Goal: Navigation & Orientation: Find specific page/section

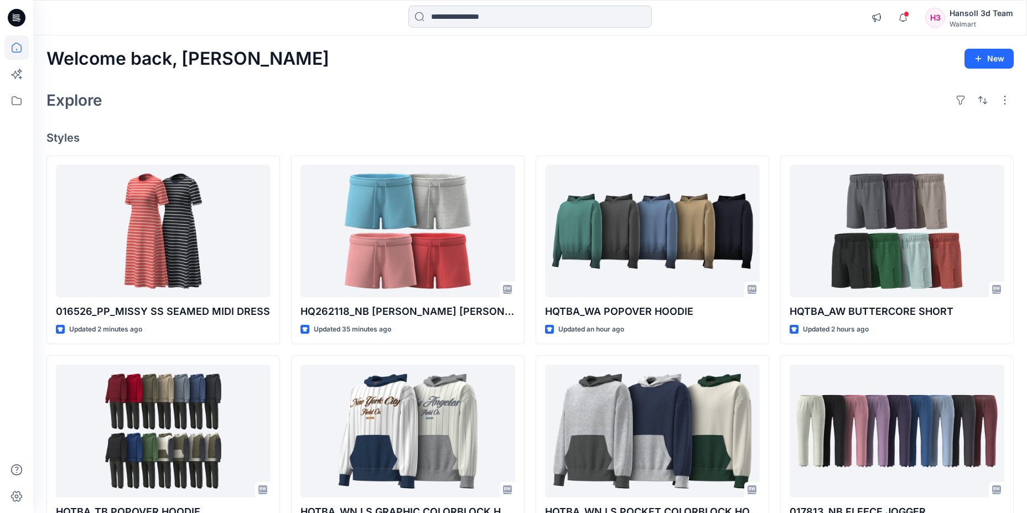
click at [503, 18] on input at bounding box center [531, 17] width 244 height 22
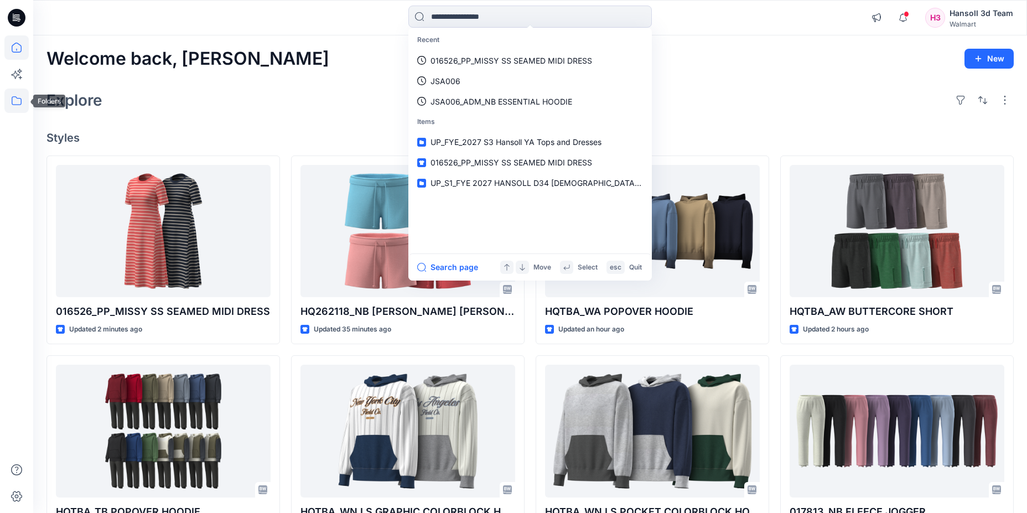
click at [16, 96] on icon at bounding box center [16, 101] width 24 height 24
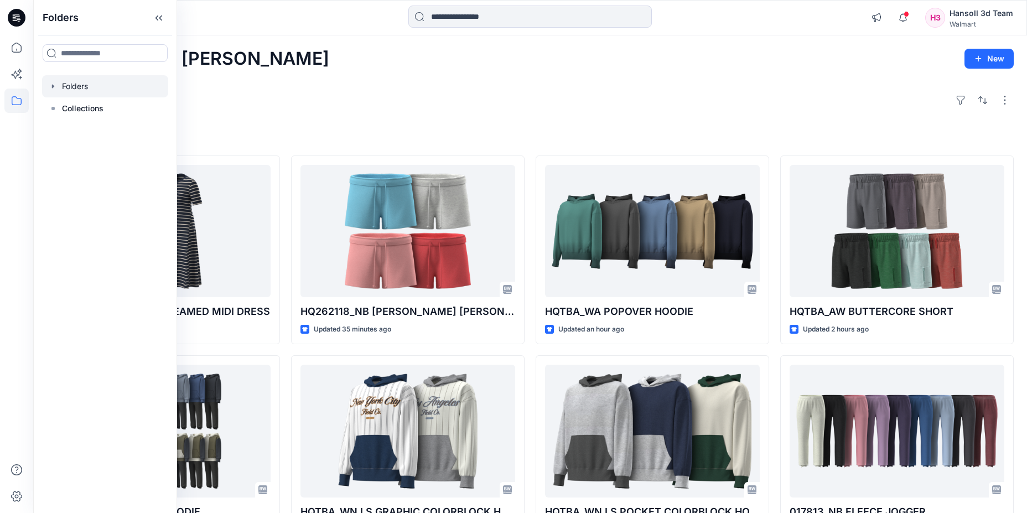
click at [50, 86] on icon "button" at bounding box center [53, 86] width 9 height 9
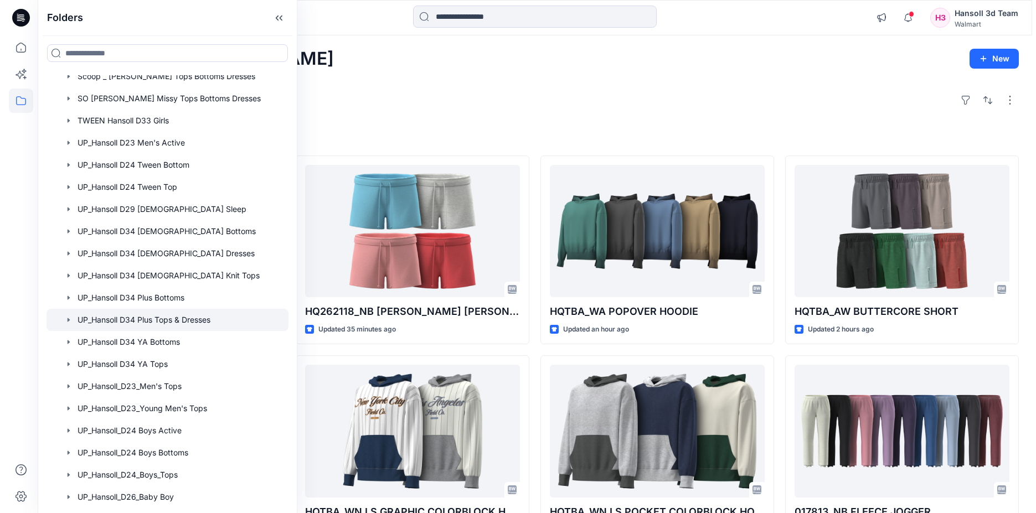
scroll to position [536, 0]
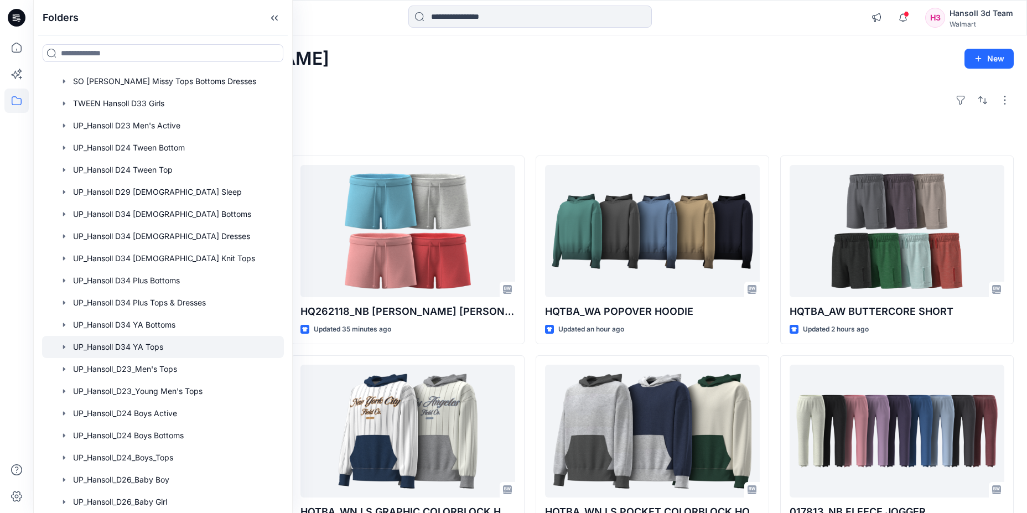
click at [159, 351] on div at bounding box center [163, 347] width 242 height 22
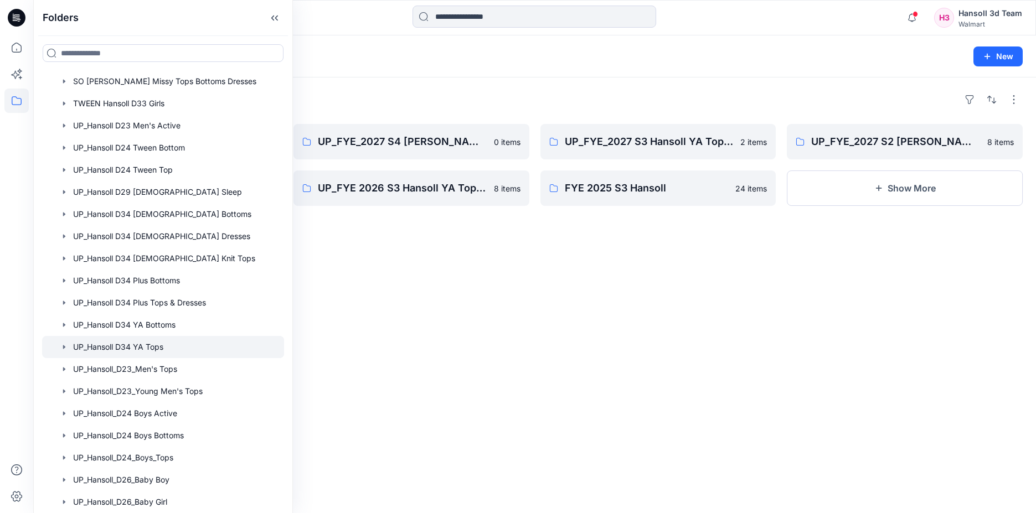
click at [537, 267] on div "Folders UP_FYE_2027 S1 Hansoll YA Tops and Dresses 25 items UP_FYE 2026 S4 Hans…" at bounding box center [534, 295] width 1002 height 436
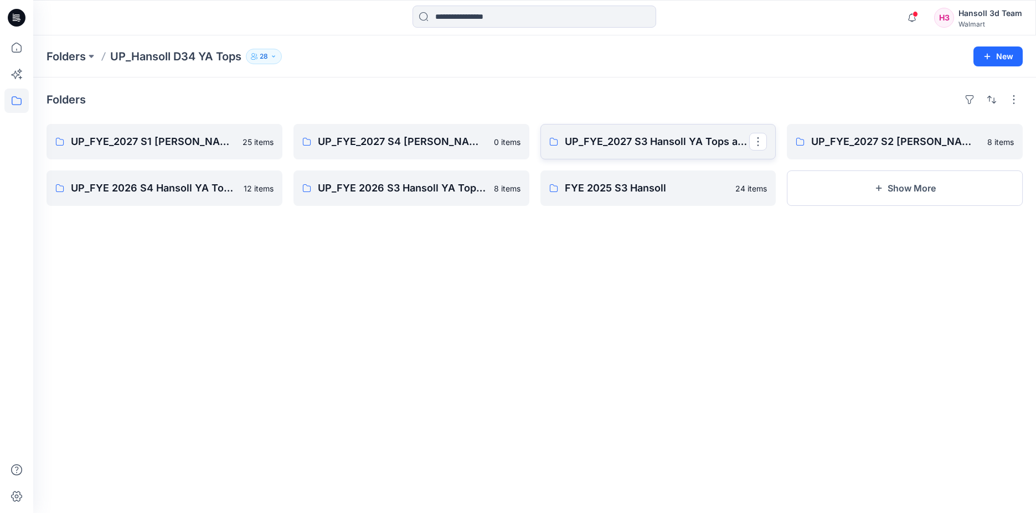
click at [592, 132] on link "UP_FYE_2027 S3 Hansoll YA Tops and Dresses" at bounding box center [658, 141] width 236 height 35
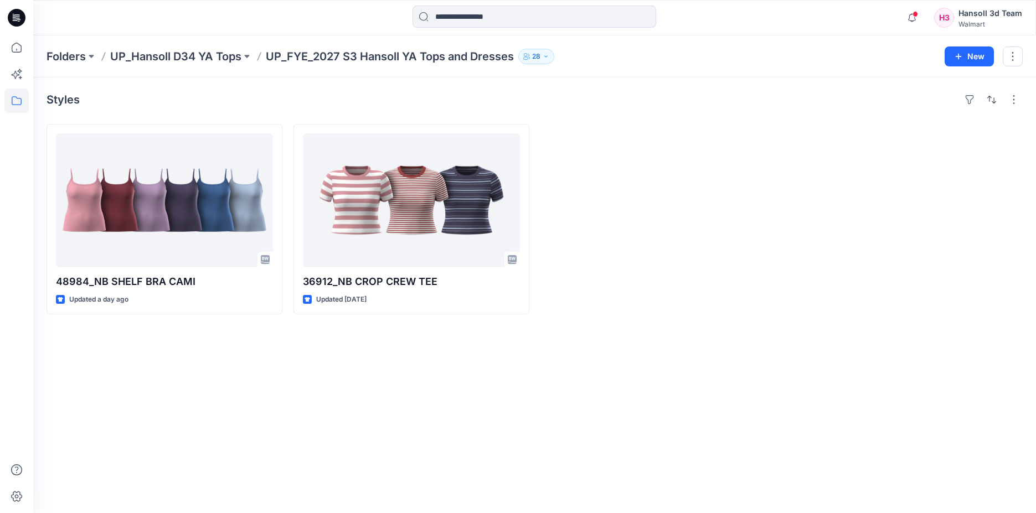
click at [746, 290] on div at bounding box center [658, 219] width 236 height 190
click at [911, 16] on icon "button" at bounding box center [912, 17] width 8 height 7
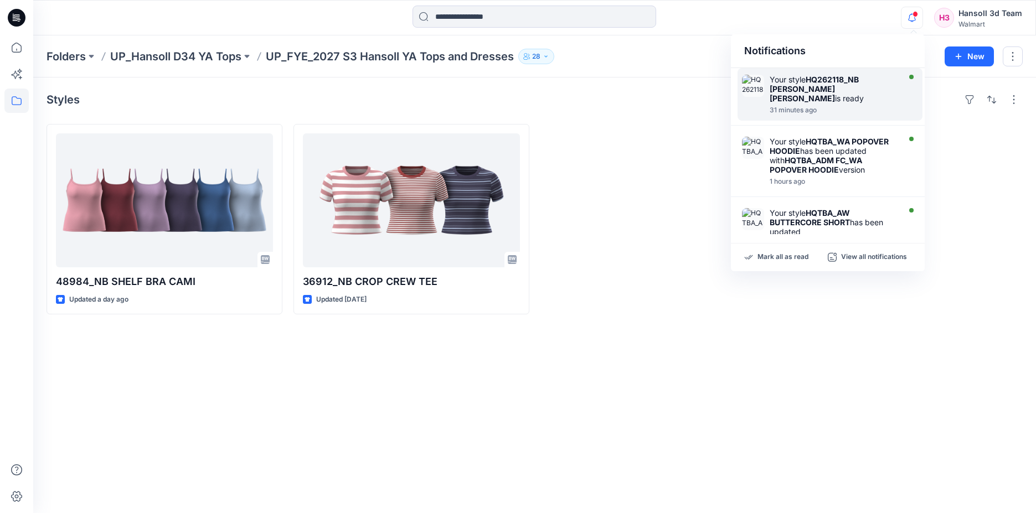
click at [844, 82] on strong "HQ262118_NB [PERSON_NAME] [PERSON_NAME]" at bounding box center [813, 89] width 89 height 28
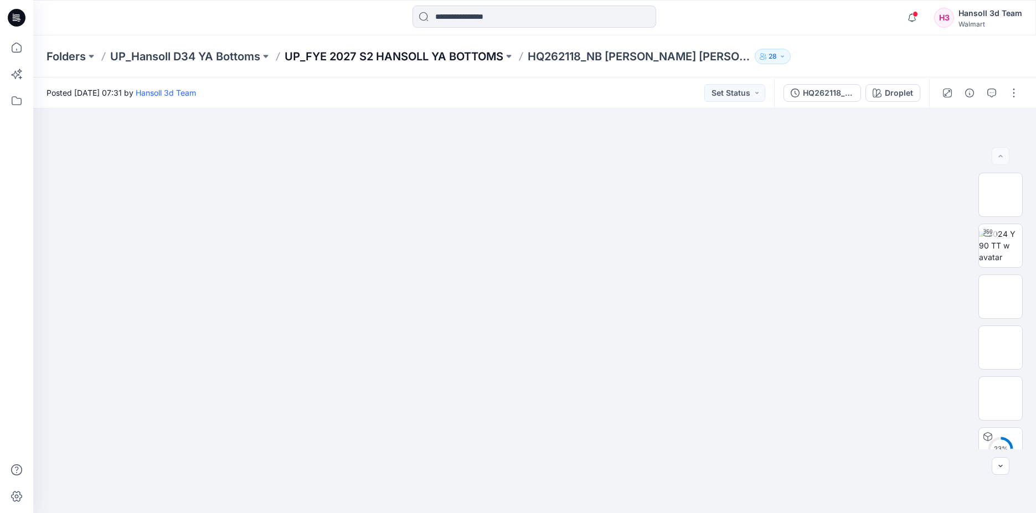
click at [433, 60] on p "UP_FYE 2027 S2 HANSOLL YA BOTTOMS" at bounding box center [394, 56] width 219 height 15
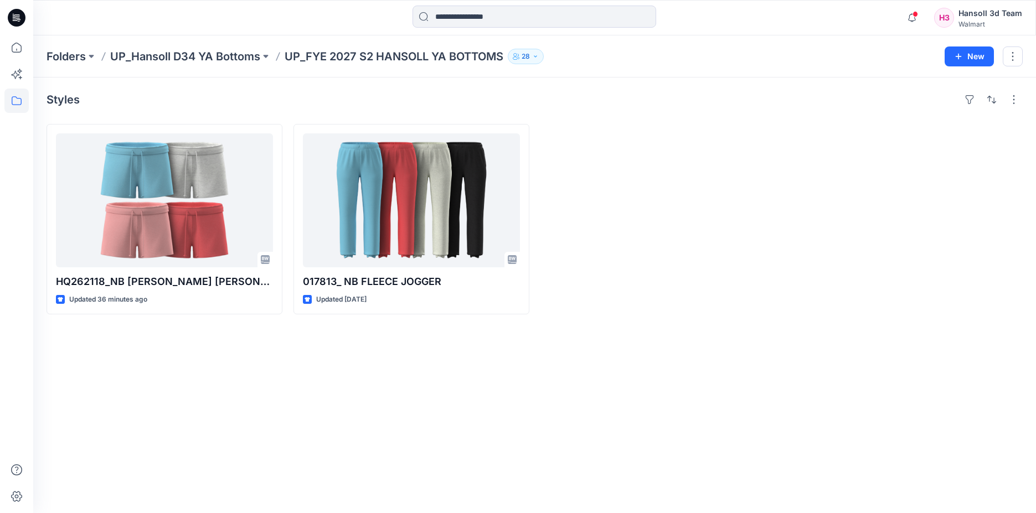
click at [803, 221] on div at bounding box center [905, 219] width 236 height 190
click at [719, 220] on div at bounding box center [658, 219] width 236 height 190
click at [748, 162] on div at bounding box center [658, 219] width 236 height 190
